Goal: Information Seeking & Learning: Learn about a topic

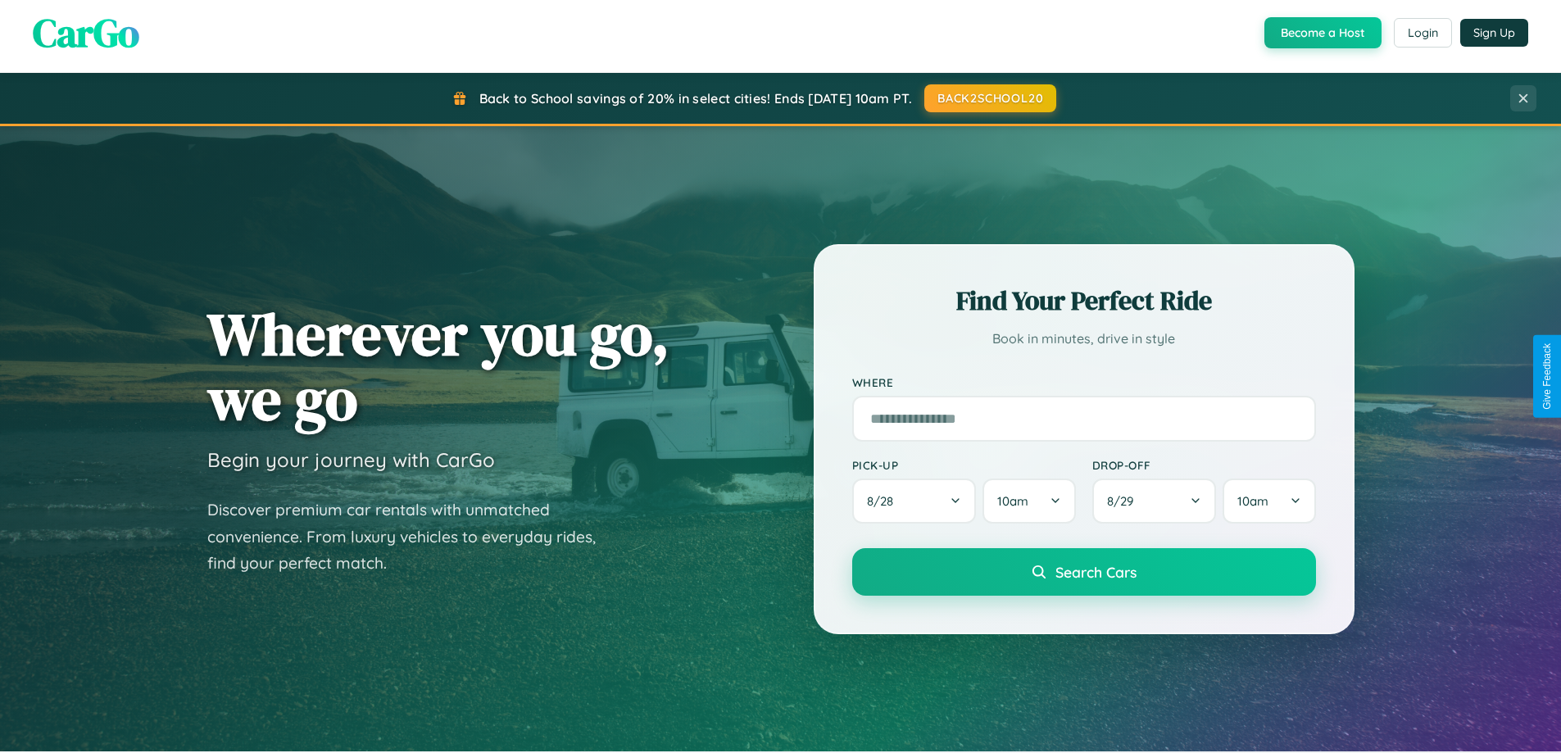
scroll to position [707, 0]
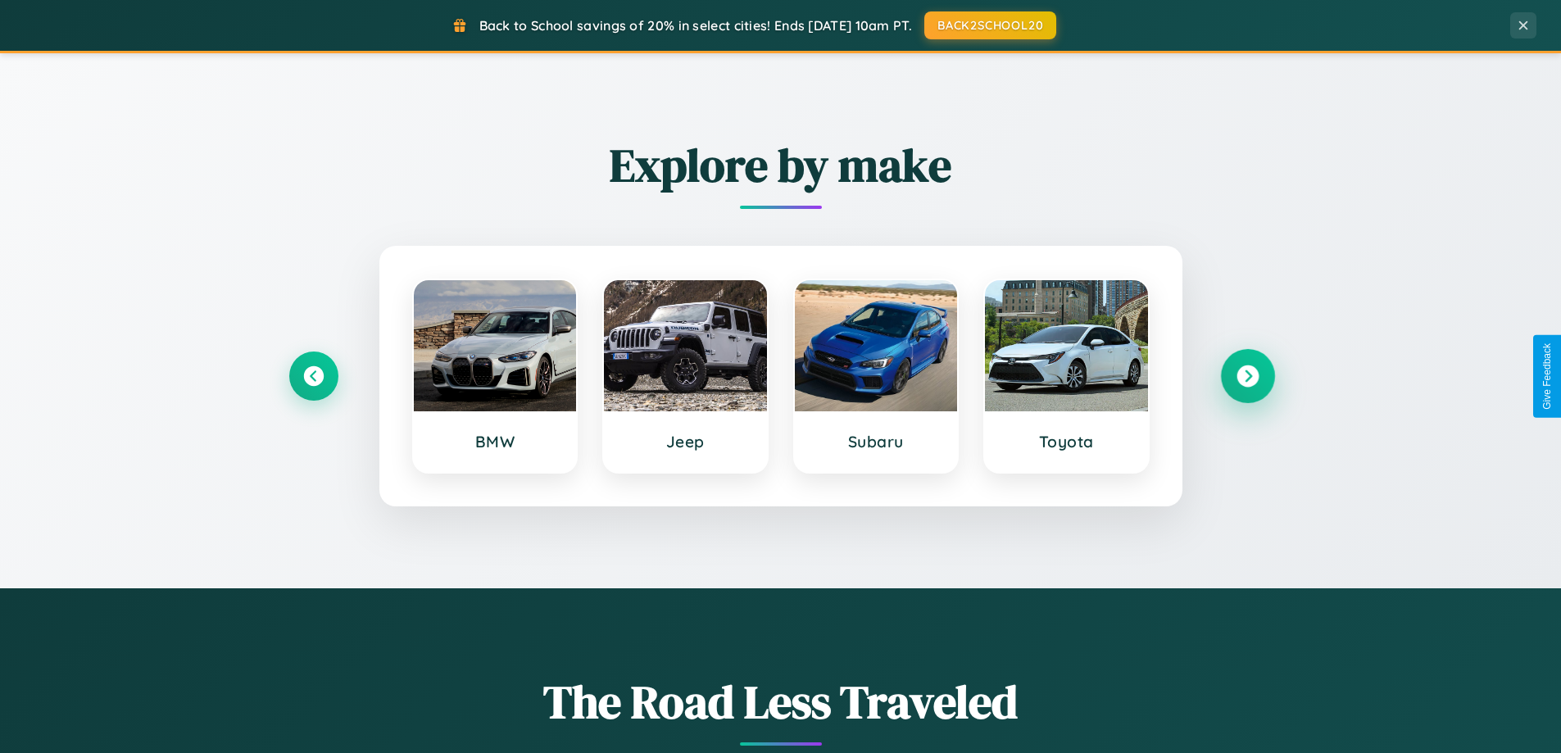
click at [1247, 376] on icon at bounding box center [1248, 377] width 22 height 22
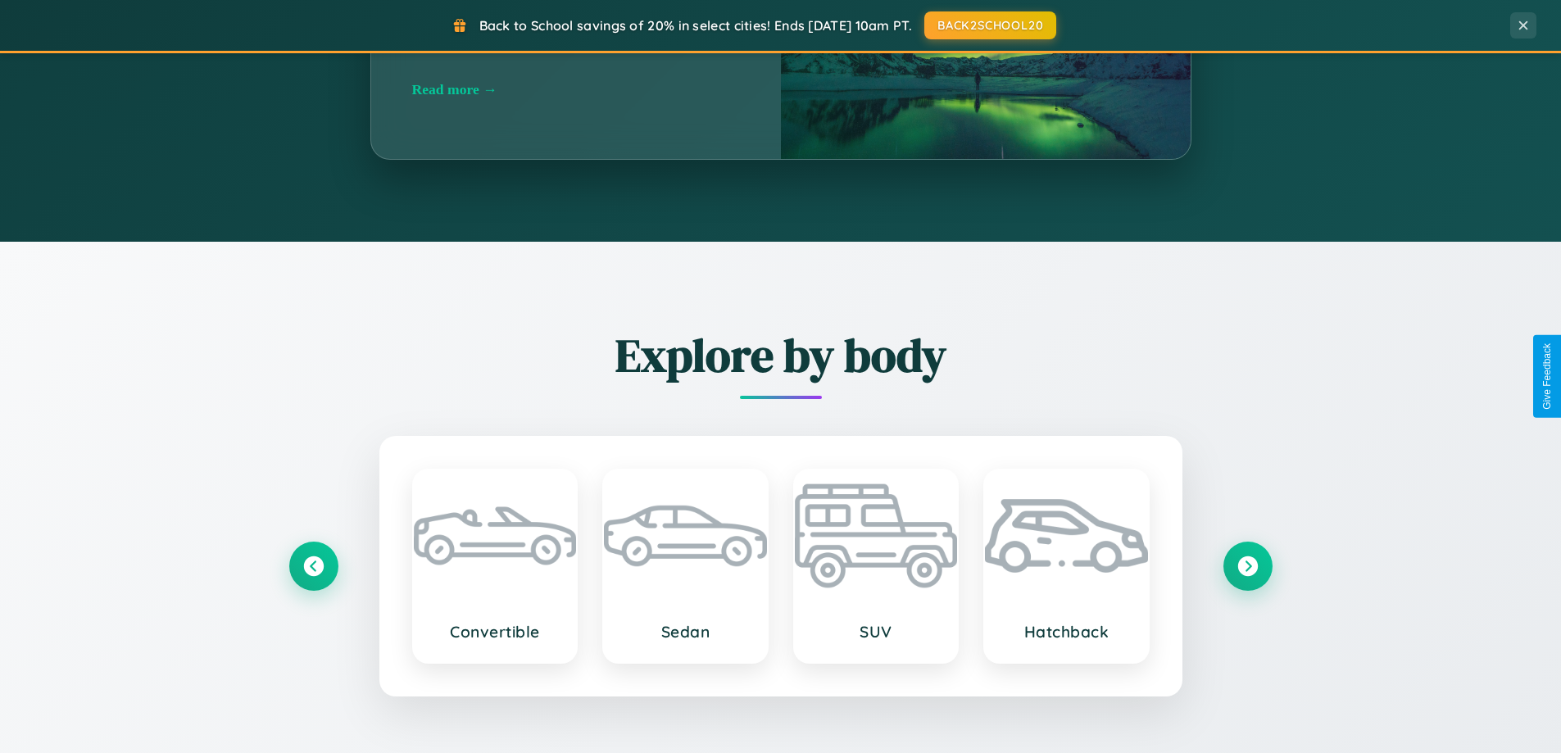
scroll to position [3154, 0]
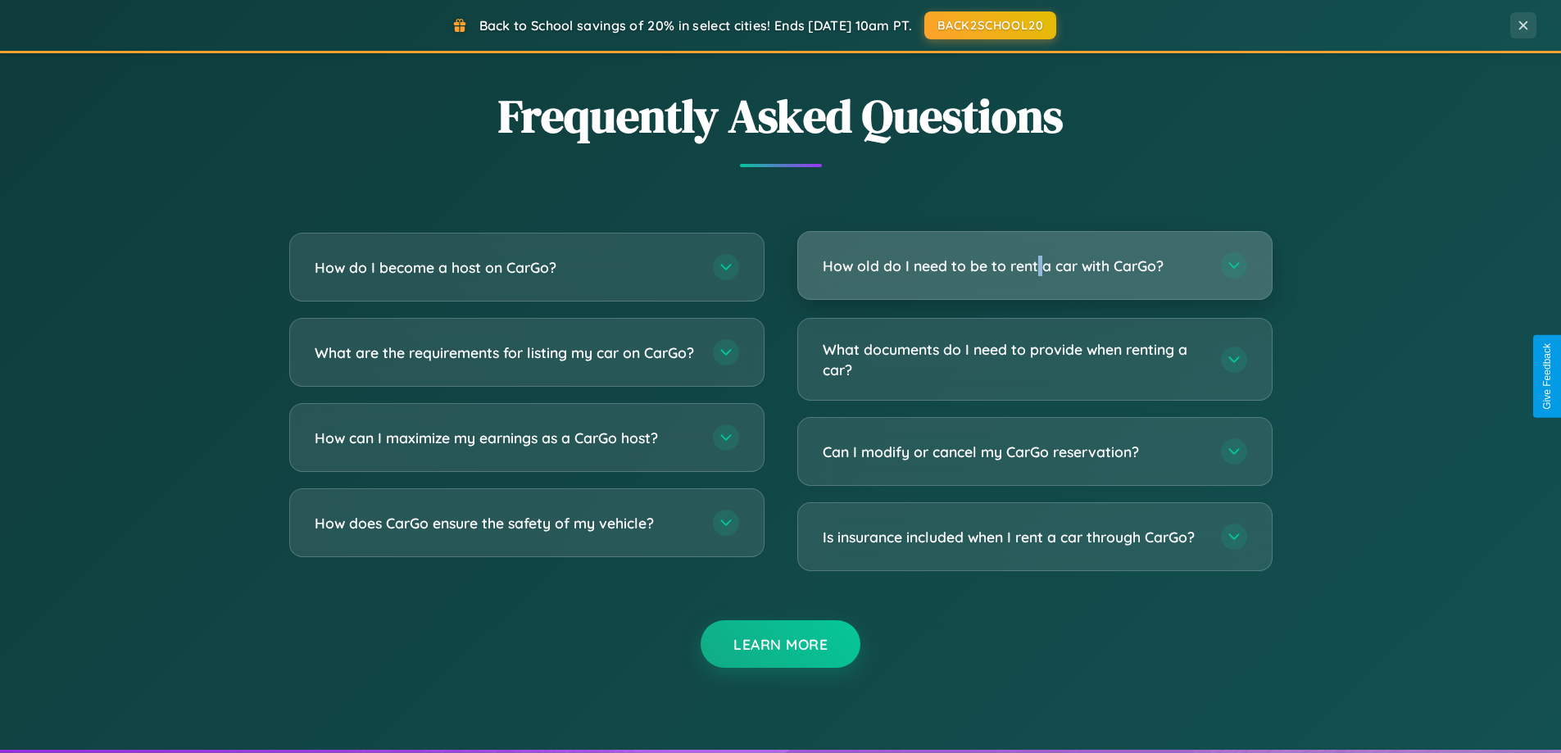
click at [1034, 266] on h3 "How old do I need to be to rent a car with CarGo?" at bounding box center [1014, 266] width 382 height 20
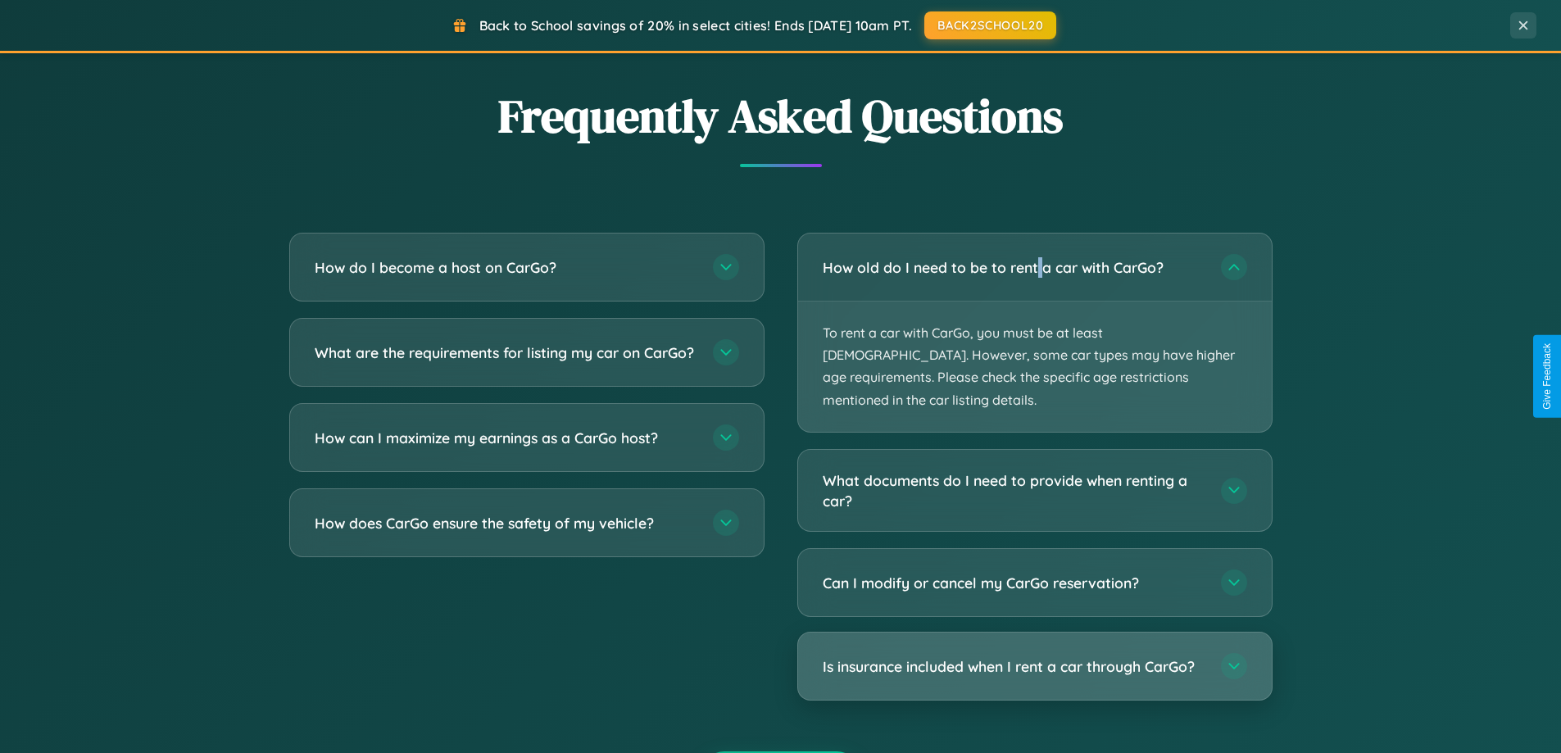
click at [1034, 657] on h3 "Is insurance included when I rent a car through CarGo?" at bounding box center [1014, 667] width 382 height 20
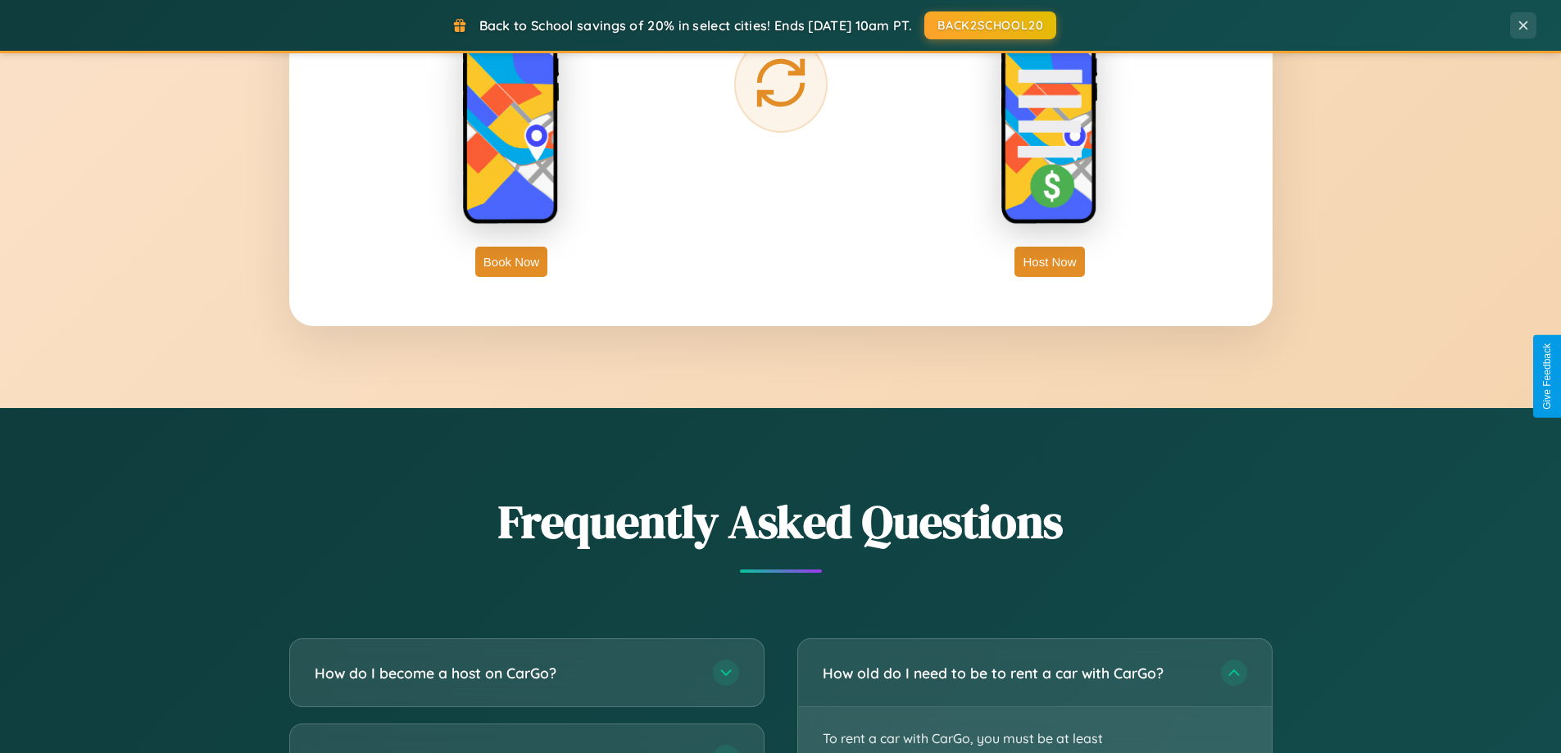
scroll to position [2633, 0]
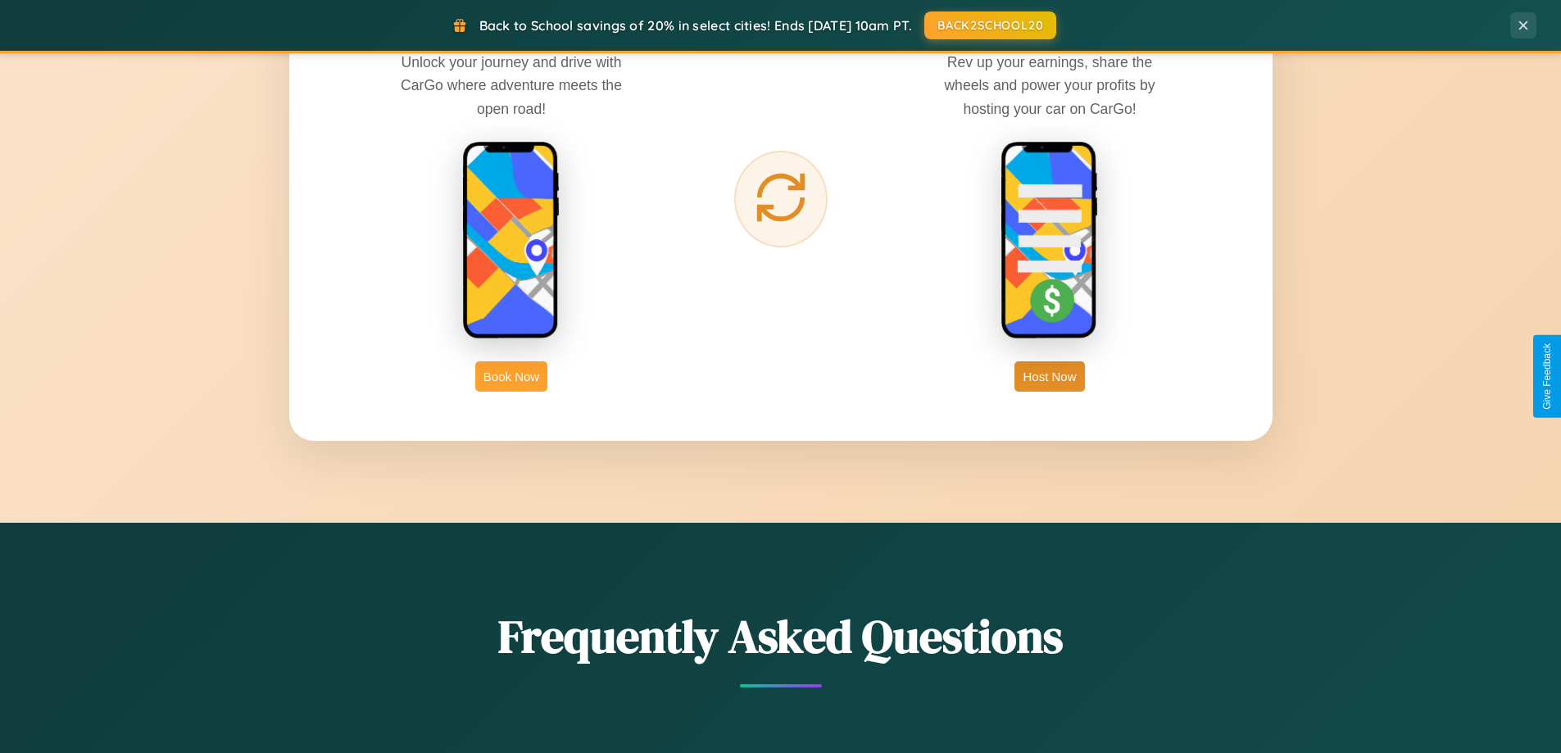
click at [511, 376] on button "Book Now" at bounding box center [511, 376] width 72 height 30
